Goal: Task Accomplishment & Management: Use online tool/utility

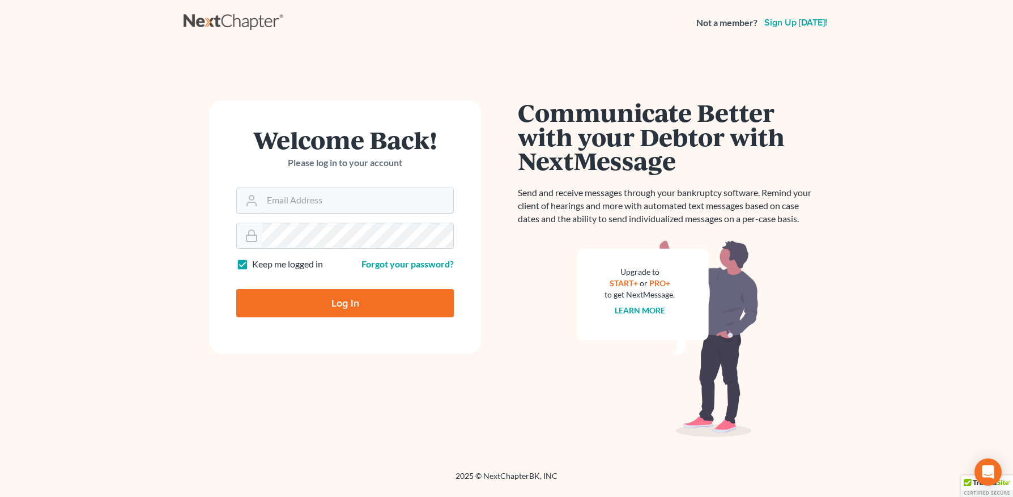
type input "[PERSON_NAME][EMAIL_ADDRESS][DOMAIN_NAME]"
click at [283, 310] on input "Log In" at bounding box center [345, 303] width 218 height 28
type input "Thinking..."
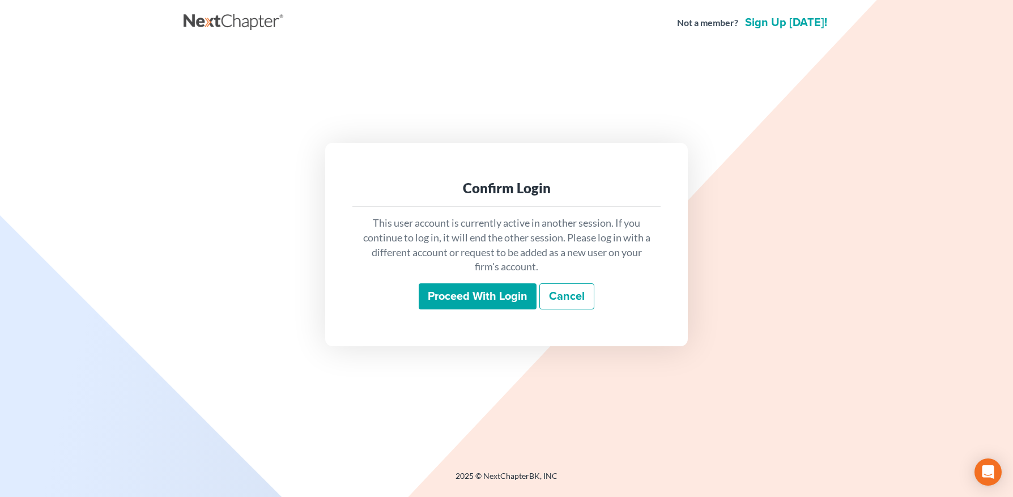
click at [469, 300] on input "Proceed with login" at bounding box center [478, 296] width 118 height 26
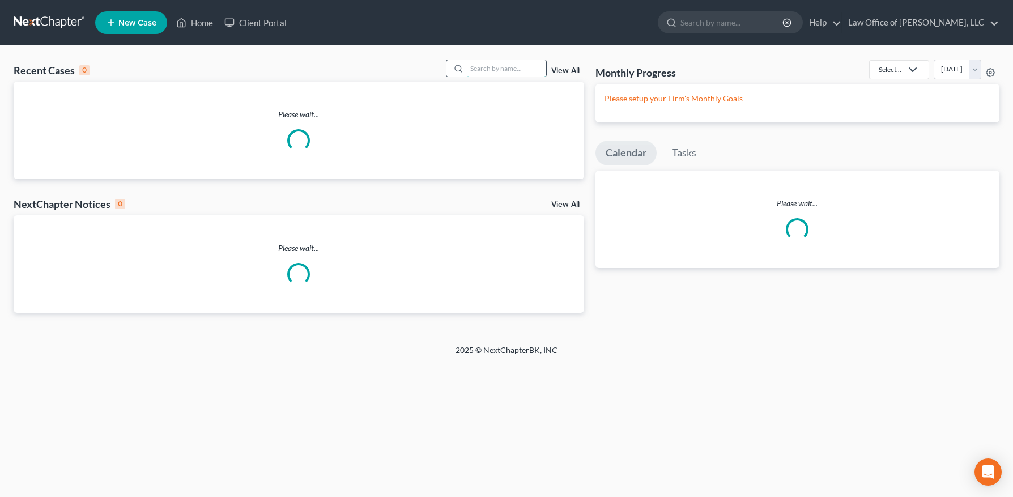
click at [489, 67] on input "search" at bounding box center [506, 68] width 79 height 16
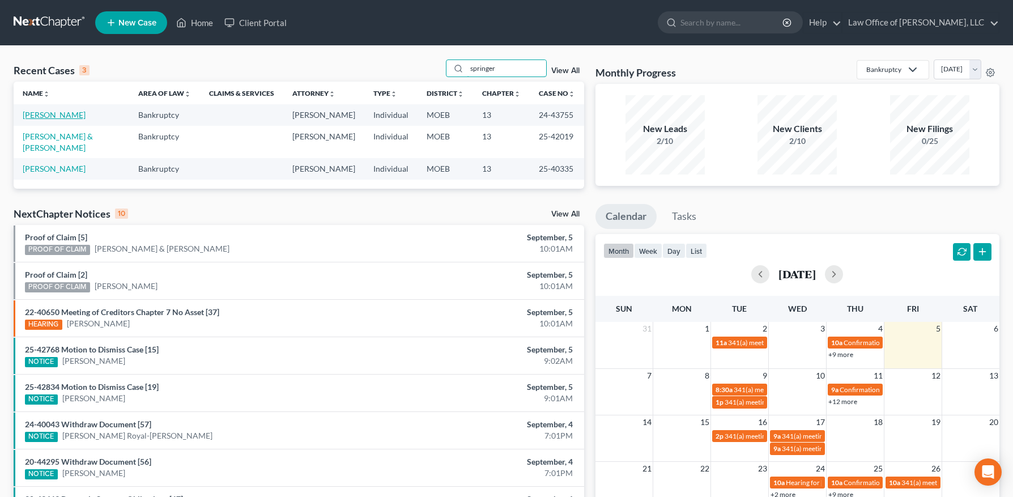
type input "springer"
click at [55, 119] on link "Springer, Michael" at bounding box center [54, 115] width 63 height 10
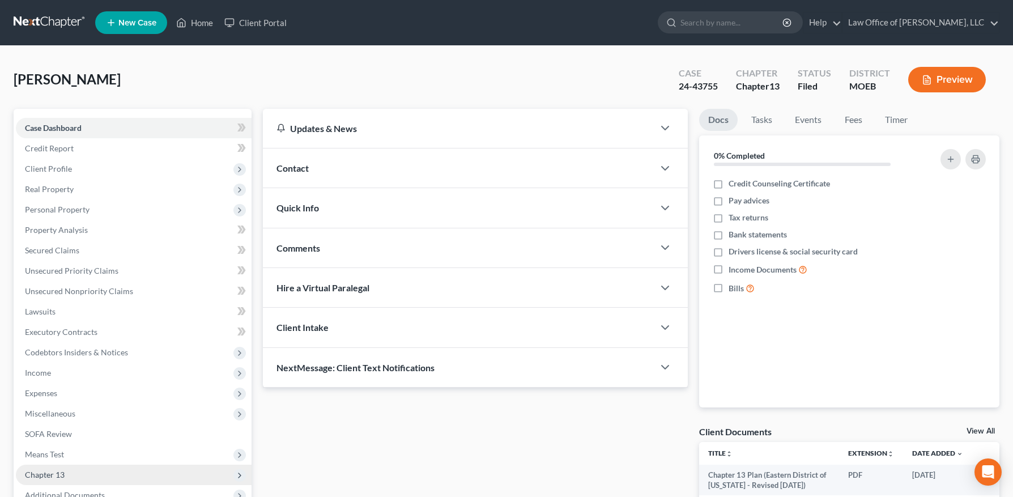
scroll to position [146, 0]
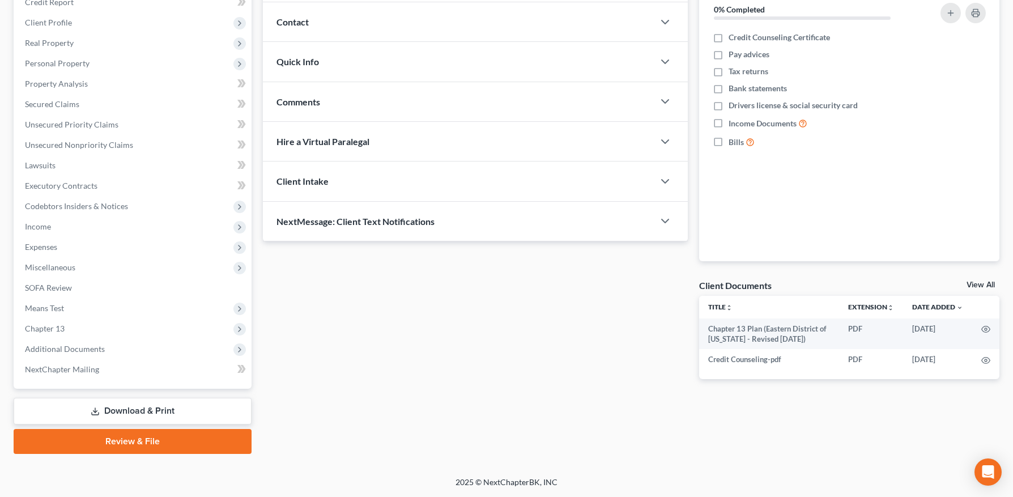
drag, startPoint x: 84, startPoint y: 352, endPoint x: 96, endPoint y: 385, distance: 34.4
click at [84, 352] on span "Additional Documents" at bounding box center [65, 349] width 80 height 10
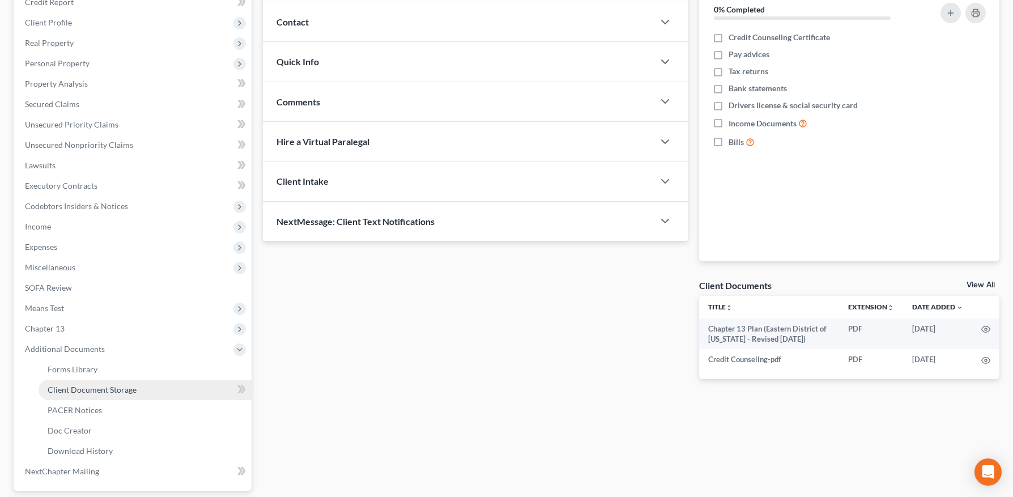
click at [94, 391] on span "Client Document Storage" at bounding box center [92, 390] width 89 height 10
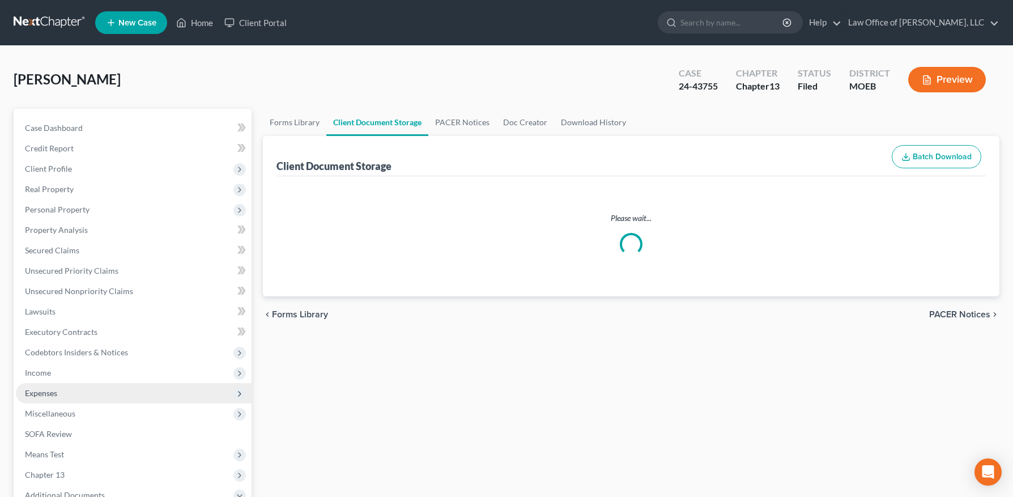
select select "9"
select select "14"
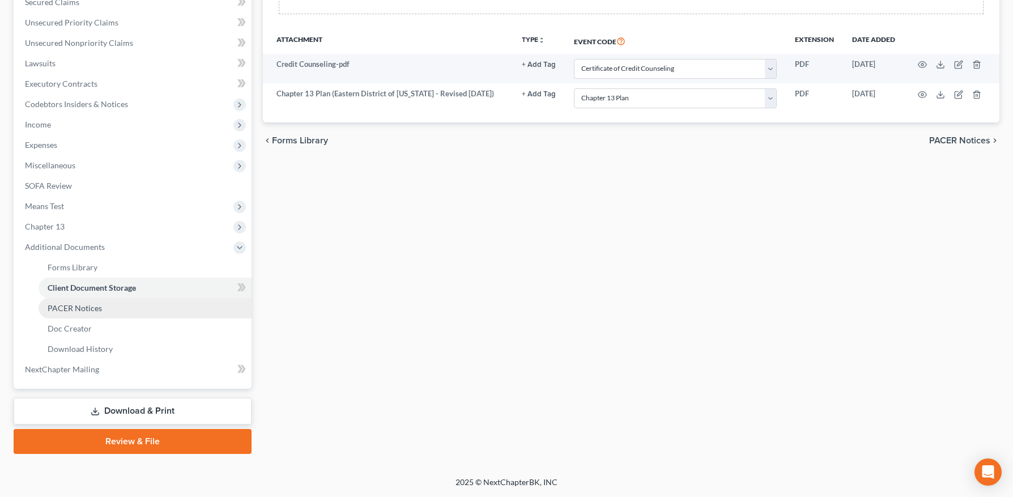
click at [86, 298] on link "PACER Notices" at bounding box center [145, 308] width 213 height 20
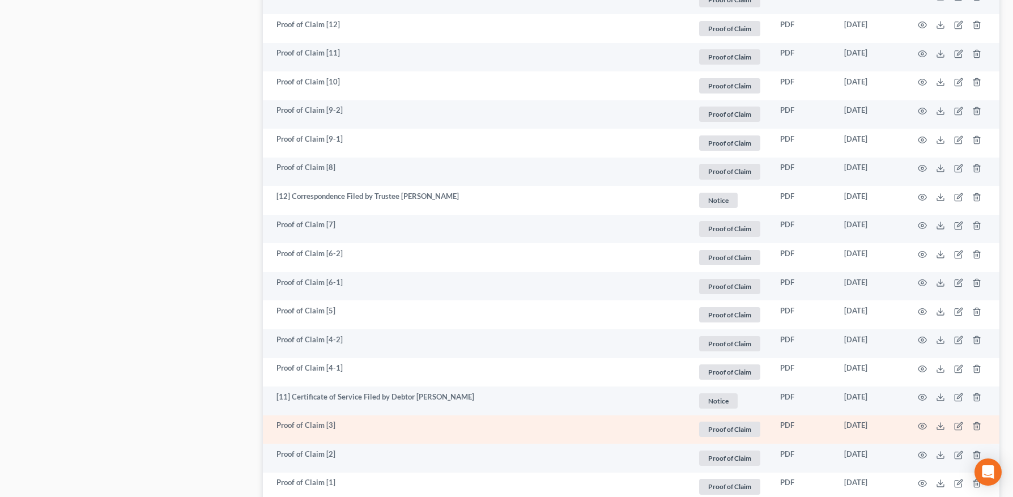
scroll to position [1601, 0]
